Goal: Information Seeking & Learning: Learn about a topic

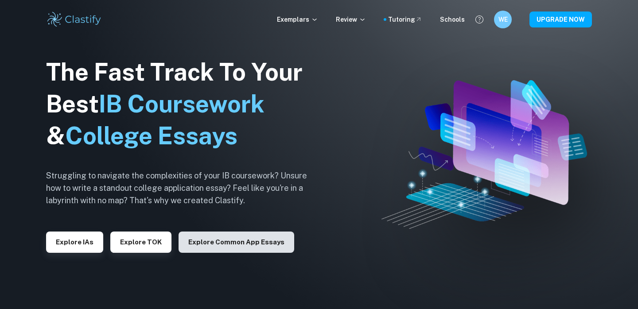
click at [242, 241] on button "Explore Common App essays" at bounding box center [237, 242] width 116 height 21
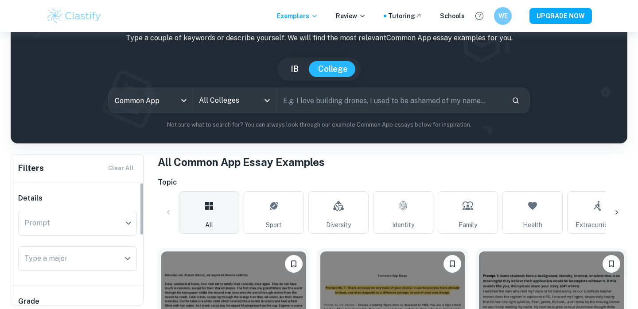
scroll to position [46, 0]
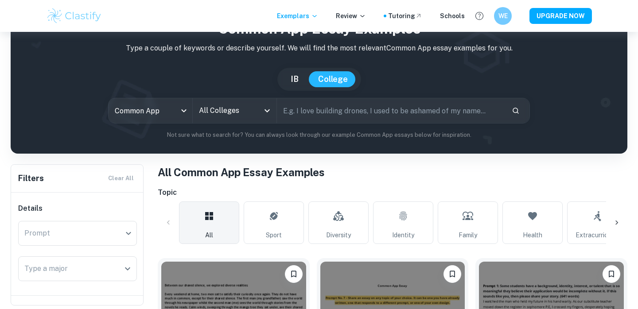
click at [238, 98] on div "Common App common app All Colleges All Colleges ​" at bounding box center [319, 111] width 422 height 26
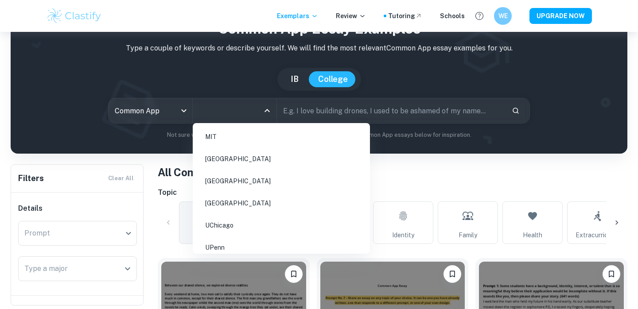
click at [238, 110] on input "All Colleges" at bounding box center [228, 110] width 63 height 17
click at [226, 188] on li "[GEOGRAPHIC_DATA]" at bounding box center [281, 181] width 170 height 20
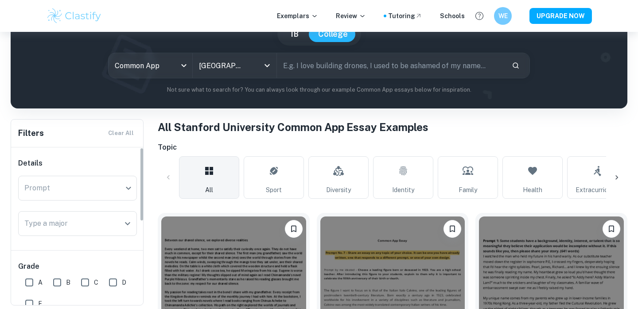
scroll to position [92, 0]
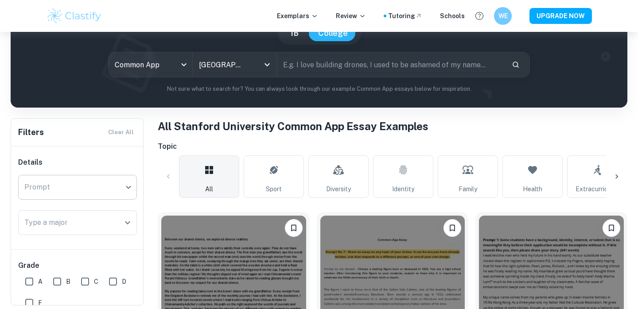
click at [102, 188] on body "We value your privacy We use cookies to enhance your browsing experience, serve…" at bounding box center [319, 94] width 638 height 309
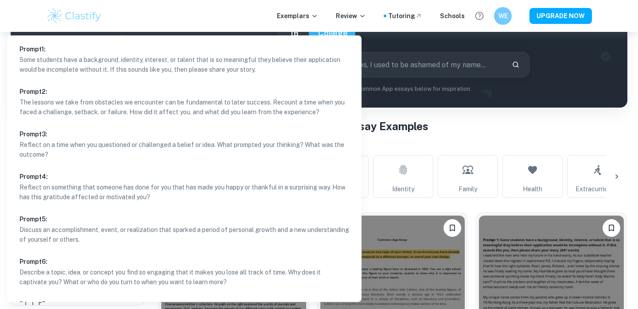
scroll to position [36, 0]
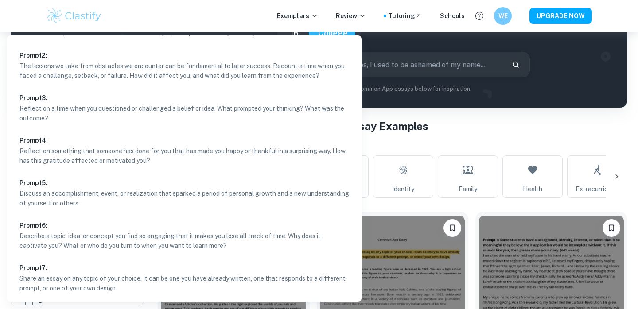
click at [471, 139] on div at bounding box center [319, 154] width 638 height 309
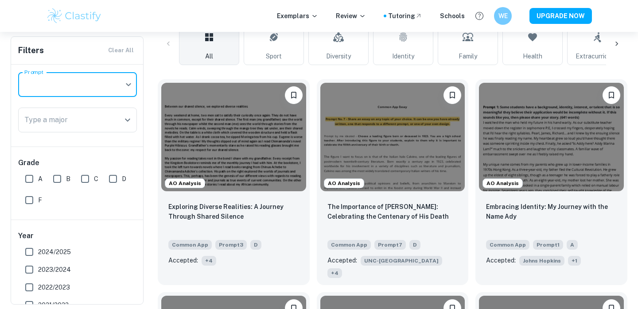
scroll to position [229, 0]
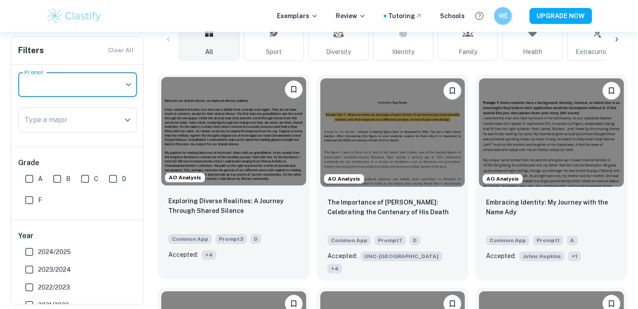
click at [257, 137] on img at bounding box center [233, 131] width 145 height 109
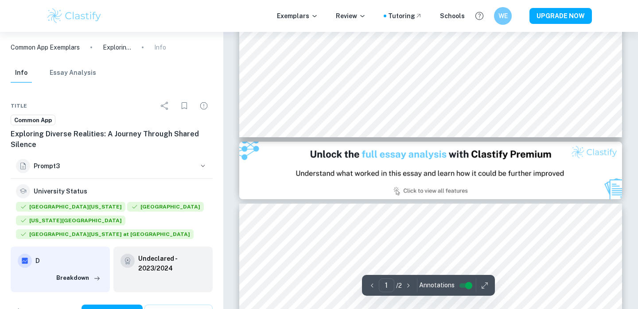
type input "2"
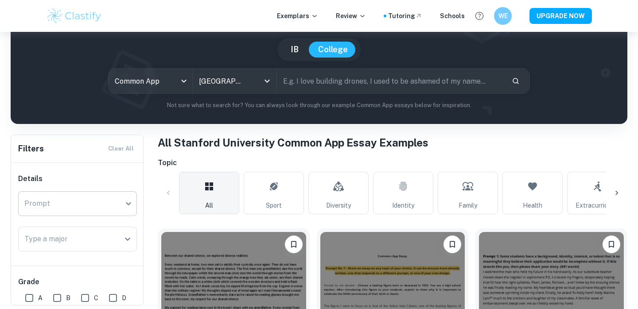
scroll to position [75, 0]
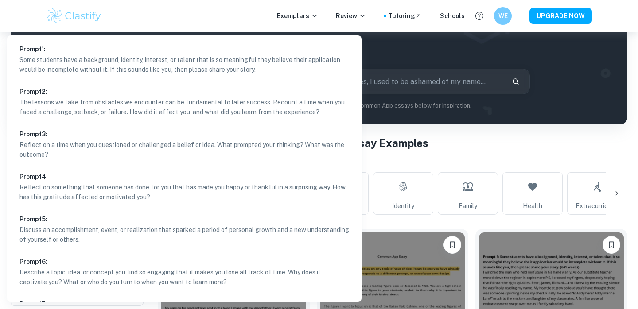
click at [107, 200] on body "We value your privacy We use cookies to enhance your browsing experience, serve…" at bounding box center [319, 111] width 638 height 309
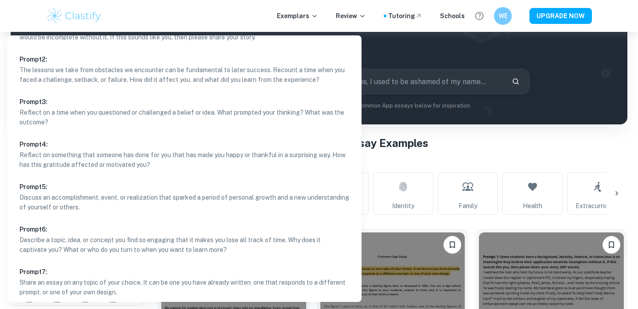
scroll to position [36, 0]
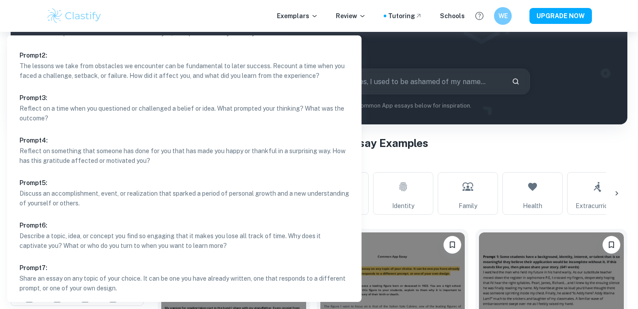
click at [400, 141] on div at bounding box center [319, 154] width 638 height 309
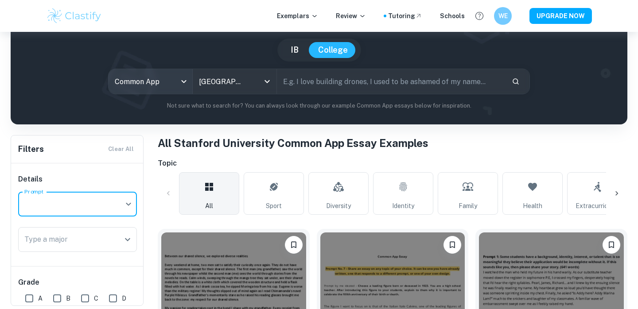
click at [162, 86] on body "We value your privacy We use cookies to enhance your browsing experience, serve…" at bounding box center [319, 111] width 638 height 309
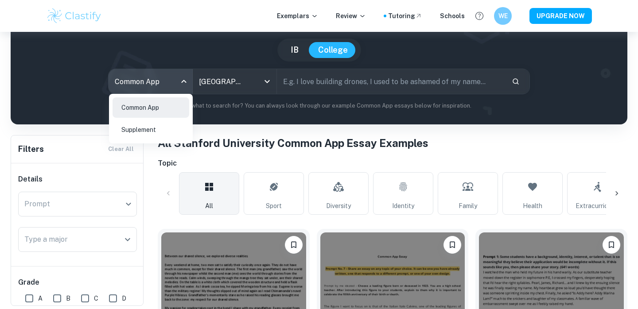
click at [161, 127] on li "Supplement" at bounding box center [151, 130] width 77 height 20
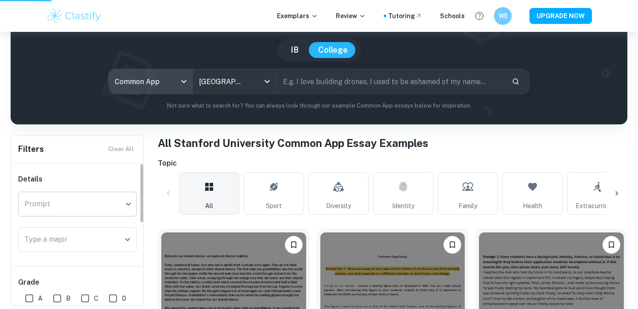
click at [118, 196] on div "​ Prompt" at bounding box center [77, 204] width 119 height 25
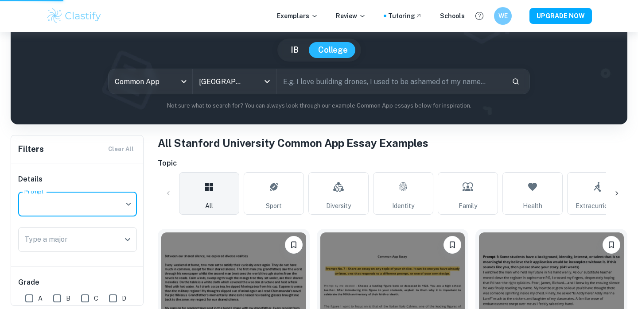
type input "supplement"
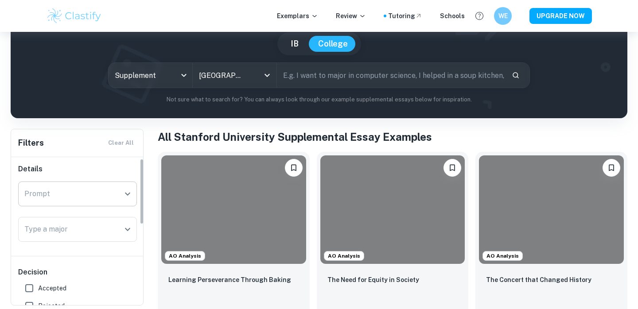
scroll to position [3, 0]
click at [121, 196] on button "Open" at bounding box center [127, 195] width 12 height 12
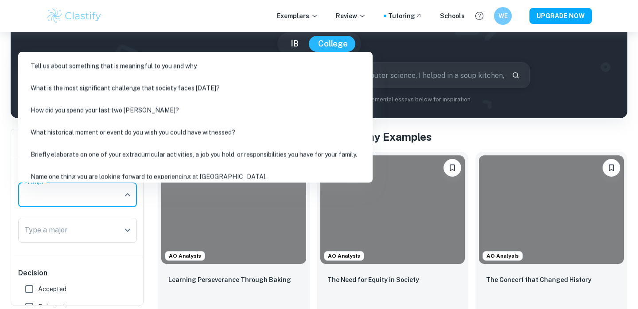
scroll to position [91, 0]
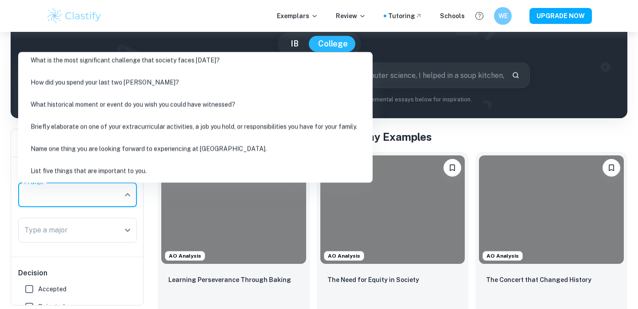
click at [113, 166] on li "List five things that are important to you." at bounding box center [196, 171] width 348 height 20
type input "List five things that are important to you."
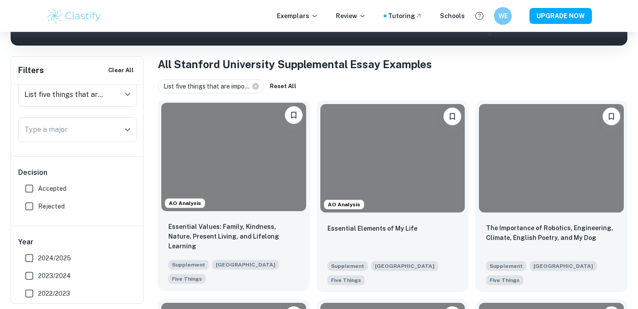
scroll to position [141, 0]
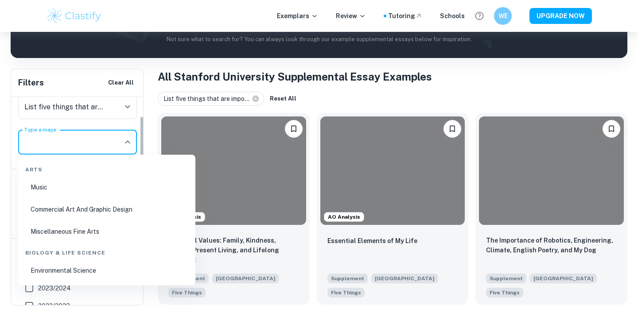
click at [108, 147] on input "Type a major" at bounding box center [71, 142] width 98 height 17
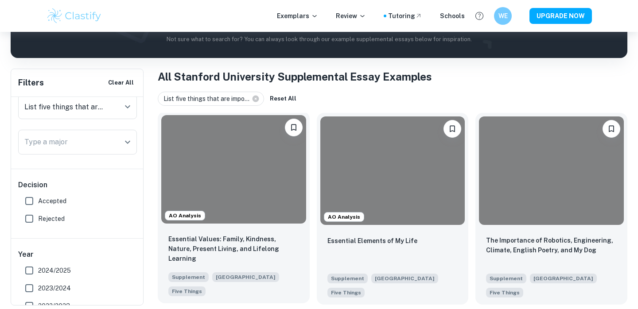
click at [262, 197] on div at bounding box center [233, 169] width 145 height 109
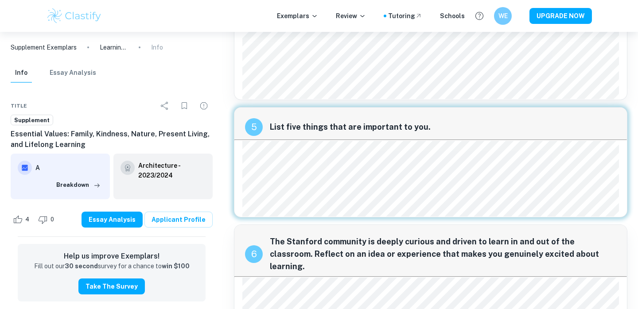
scroll to position [481, 0]
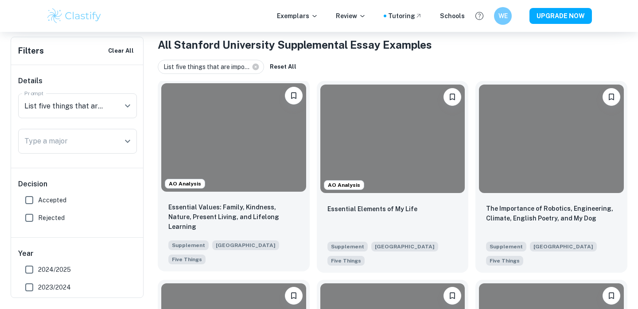
scroll to position [177, 0]
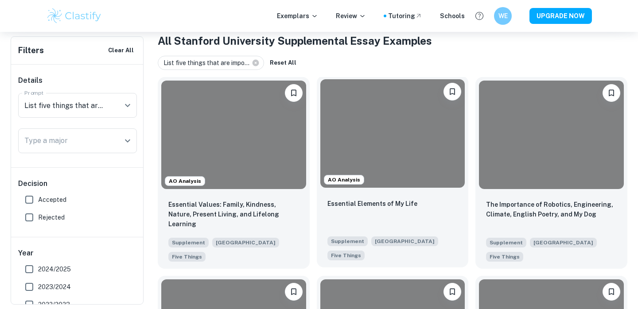
click at [365, 196] on div "Essential Elements of My Life Supplement Stanford University Five Things" at bounding box center [393, 230] width 152 height 76
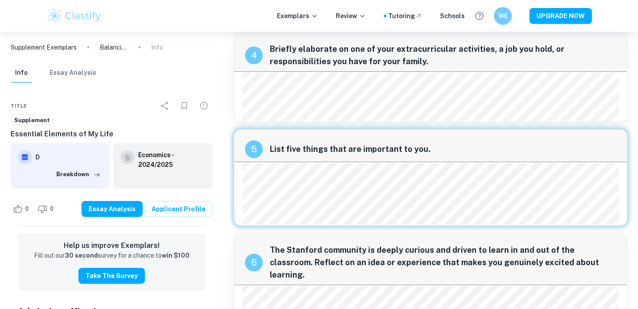
scroll to position [383, 0]
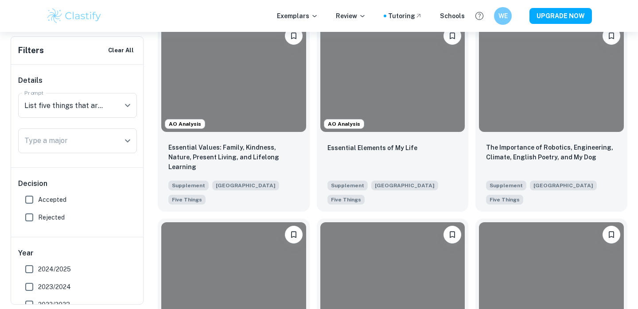
scroll to position [242, 0]
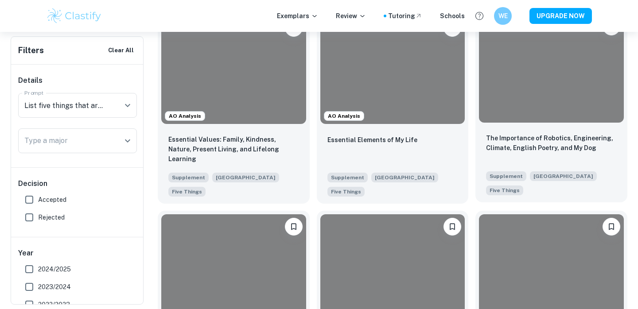
click at [577, 129] on div "The Importance of Robotics, Engineering, Climate, English Poetry, and My Dog Su…" at bounding box center [552, 164] width 152 height 76
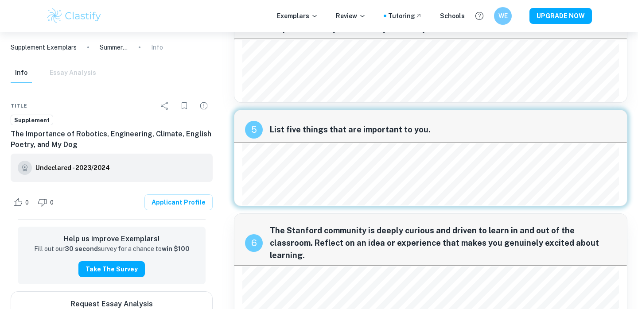
scroll to position [419, 0]
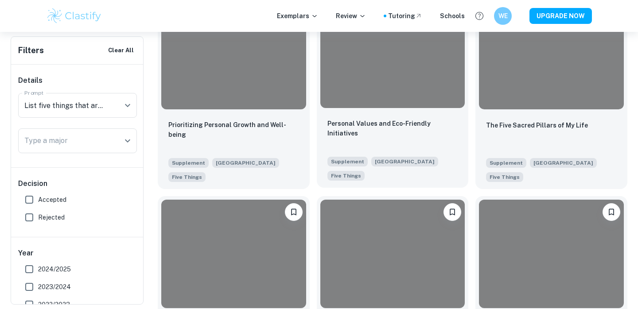
scroll to position [459, 0]
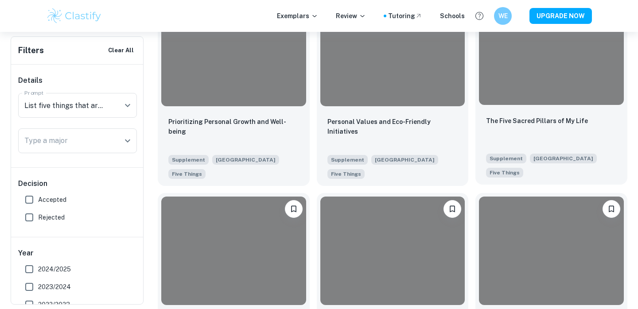
click at [557, 125] on p "The Five Sacred Pillars of My Life" at bounding box center [537, 121] width 102 height 10
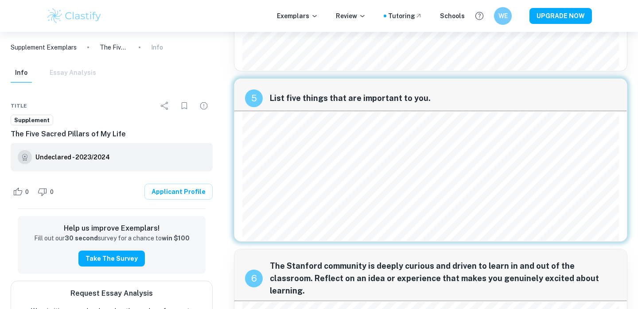
scroll to position [655, 0]
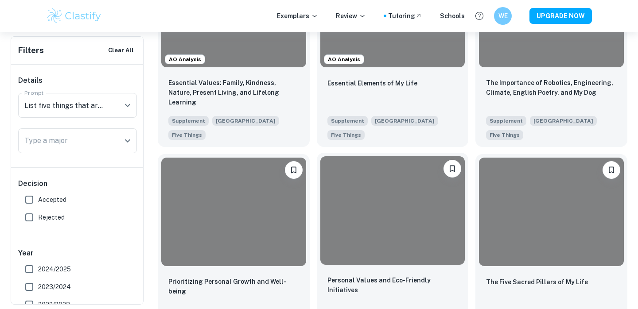
scroll to position [266, 0]
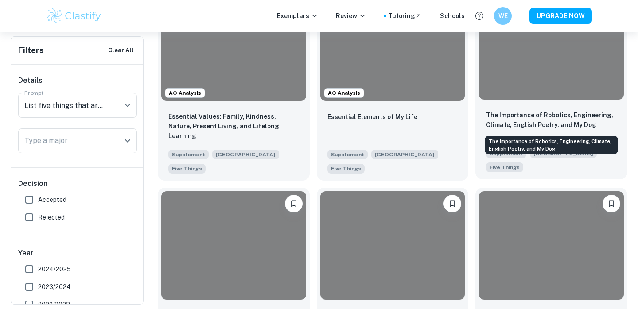
click at [550, 114] on p "The Importance of Robotics, Engineering, Climate, English Poetry, and My Dog" at bounding box center [551, 120] width 131 height 20
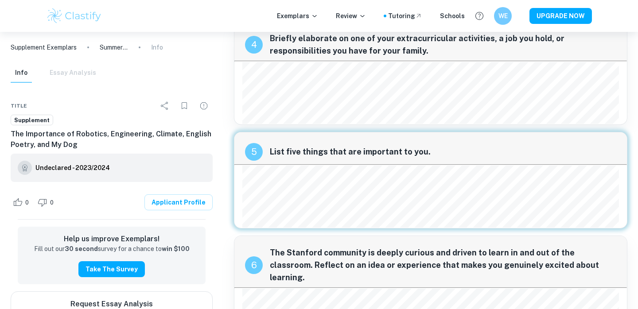
scroll to position [402, 0]
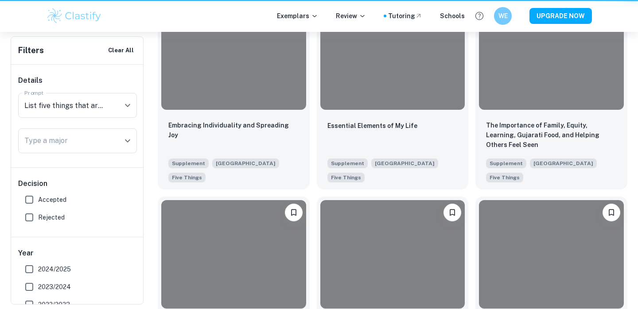
scroll to position [266, 0]
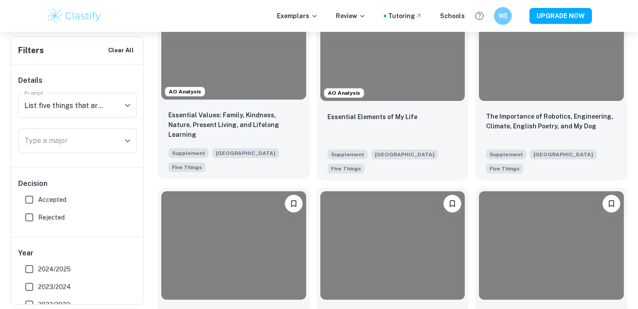
click at [264, 90] on div at bounding box center [233, 45] width 145 height 109
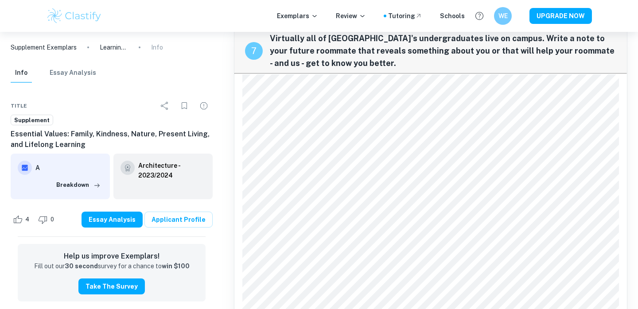
scroll to position [1017, 0]
